Goal: Task Accomplishment & Management: Manage account settings

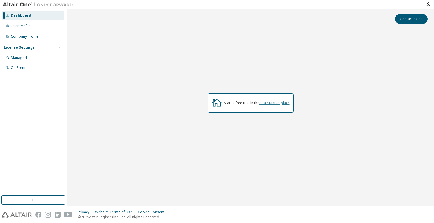
click at [264, 101] on link "Altair Marketplace" at bounding box center [274, 102] width 30 height 5
click at [27, 57] on div "Managed" at bounding box center [33, 57] width 62 height 9
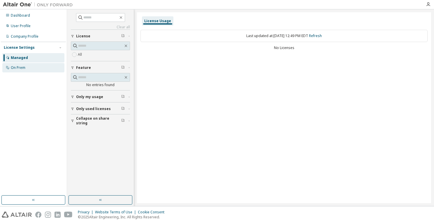
click at [28, 67] on div "On Prem" at bounding box center [33, 67] width 62 height 9
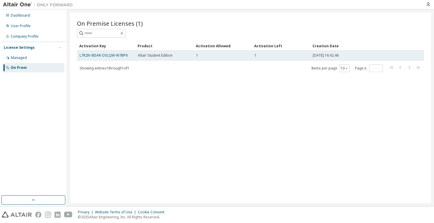
click at [219, 57] on div "1" at bounding box center [222, 55] width 53 height 5
click at [118, 57] on link "L7R2N-9ISAR-OSLQW-W7BP6" at bounding box center [104, 55] width 48 height 5
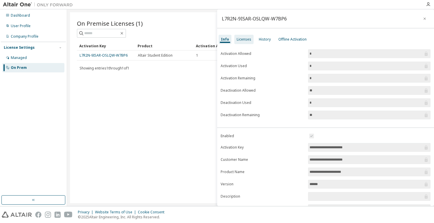
click at [245, 40] on div "Licenses" at bounding box center [244, 39] width 15 height 5
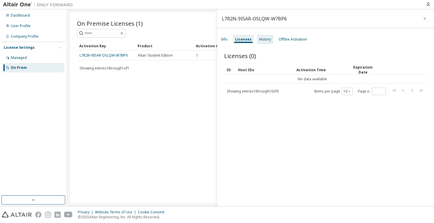
click at [267, 38] on div "History" at bounding box center [265, 39] width 12 height 5
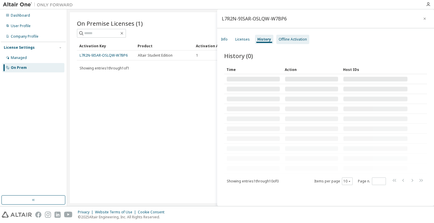
click at [286, 39] on div "Offline Activation" at bounding box center [292, 39] width 28 height 5
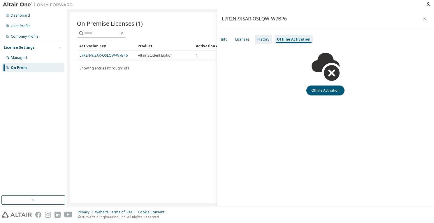
click at [269, 38] on div "History" at bounding box center [263, 39] width 17 height 9
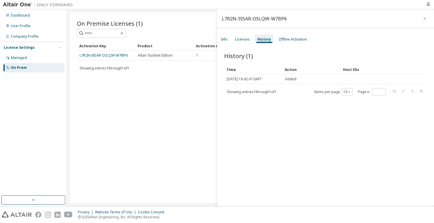
click at [231, 37] on div "Info Licenses History Offline Activation" at bounding box center [325, 39] width 217 height 10
click at [224, 40] on div "Info" at bounding box center [224, 39] width 7 height 5
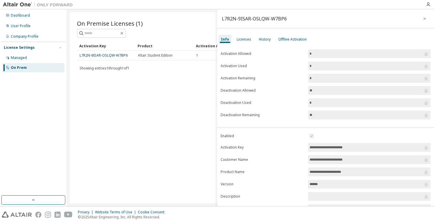
scroll to position [46, 0]
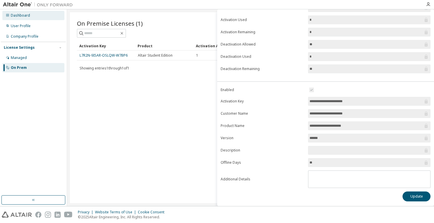
click at [33, 15] on div "Dashboard" at bounding box center [33, 15] width 62 height 9
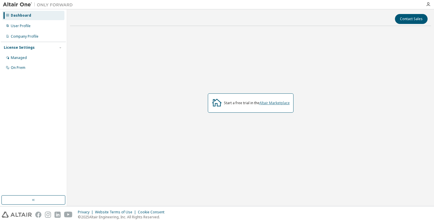
click at [273, 104] on link "Altair Marketplace" at bounding box center [274, 102] width 30 height 5
